Goal: Navigation & Orientation: Understand site structure

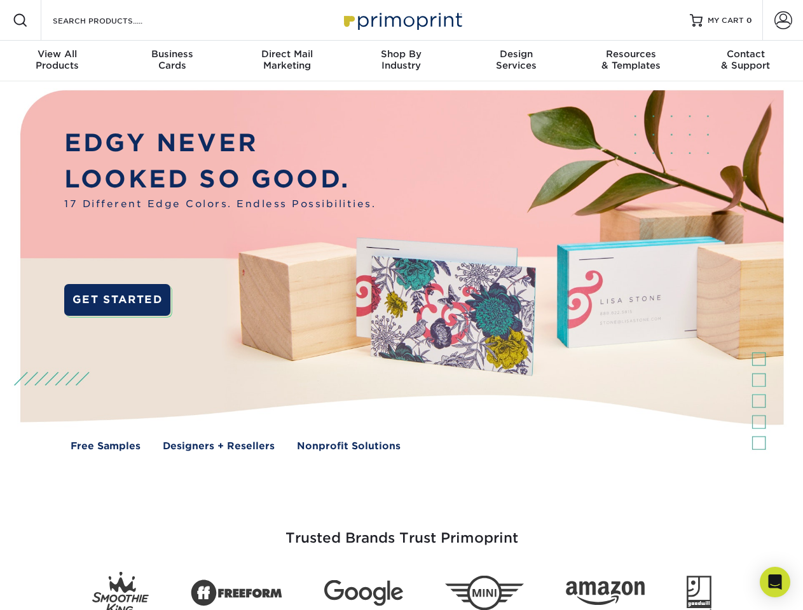
click at [401, 305] on img at bounding box center [401, 279] width 795 height 397
click at [20, 20] on span at bounding box center [20, 20] width 15 height 15
click at [783, 20] on span at bounding box center [783, 20] width 18 height 18
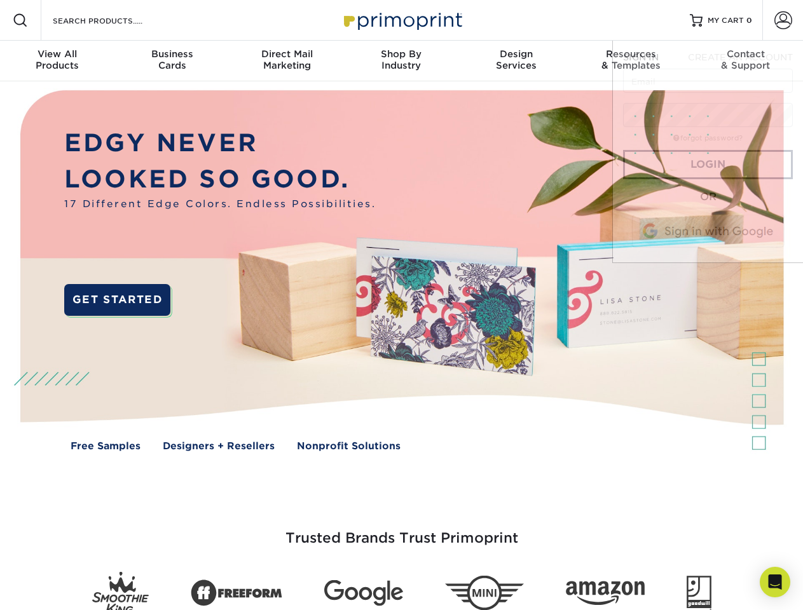
click at [57, 61] on div "View All Products" at bounding box center [57, 59] width 114 height 23
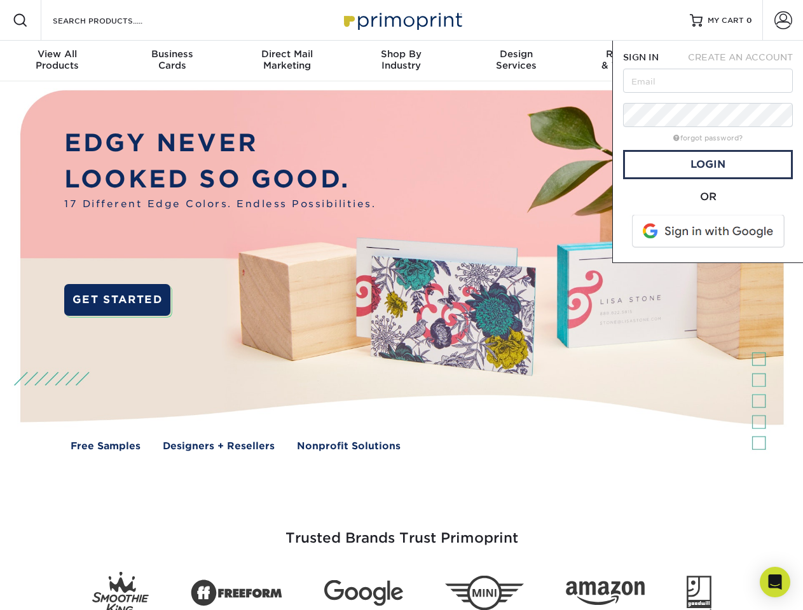
click at [172, 61] on div "Business Cards" at bounding box center [171, 59] width 114 height 23
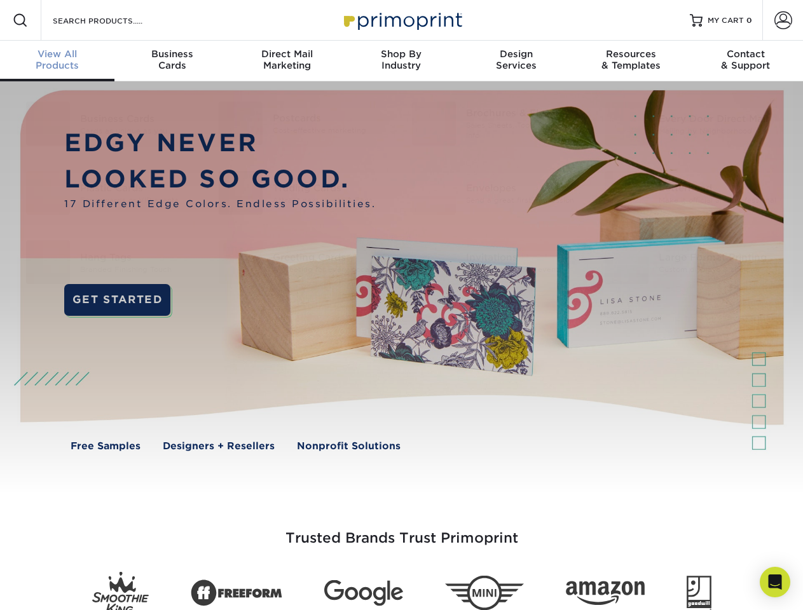
click at [287, 61] on div "Direct Mail Marketing" at bounding box center [287, 59] width 114 height 23
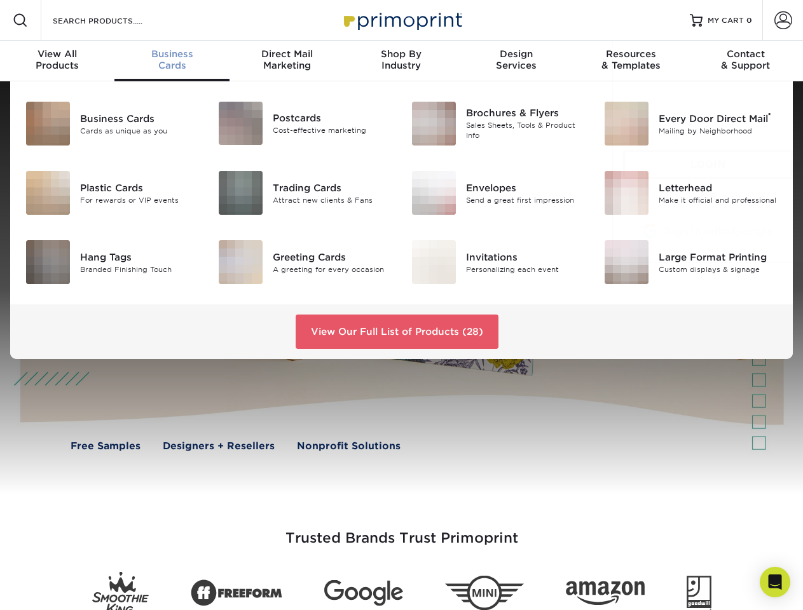
click at [401, 61] on div "Shop By Industry" at bounding box center [401, 59] width 114 height 23
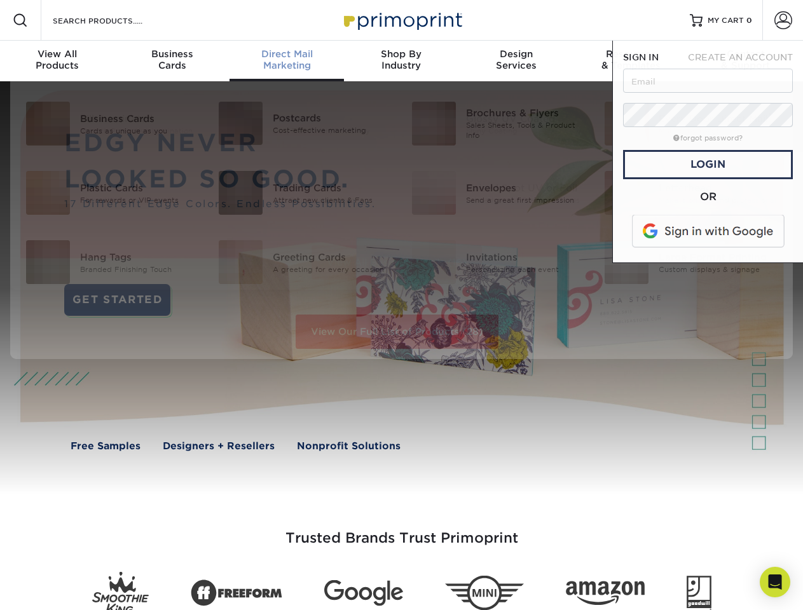
click at [516, 61] on div "Design Services" at bounding box center [516, 59] width 114 height 23
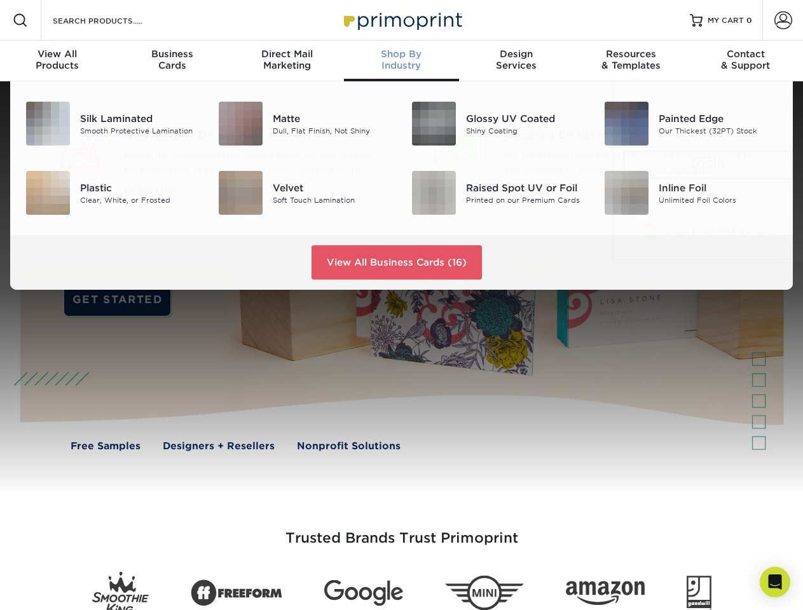
click at [631, 61] on span "SIGN IN" at bounding box center [641, 57] width 36 height 10
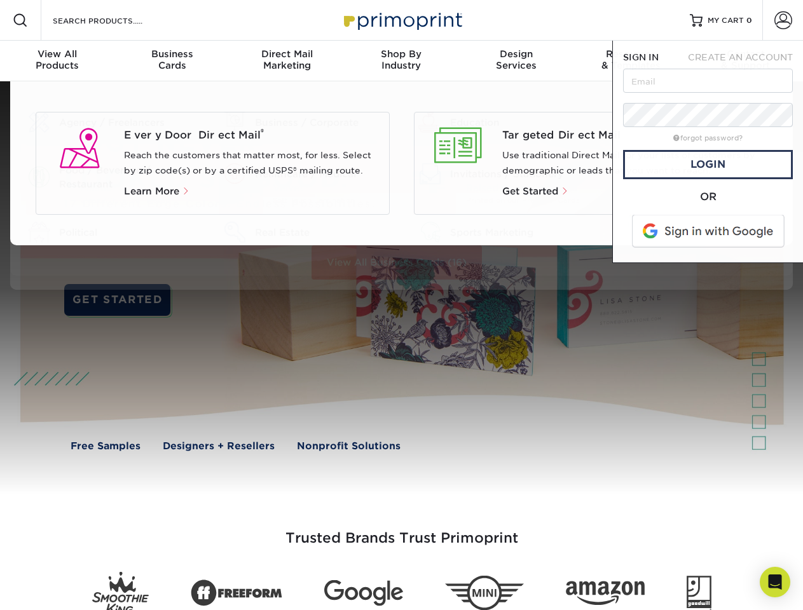
click at [746, 61] on div "Contact & Support" at bounding box center [746, 59] width 114 height 23
